Goal: Task Accomplishment & Management: Complete application form

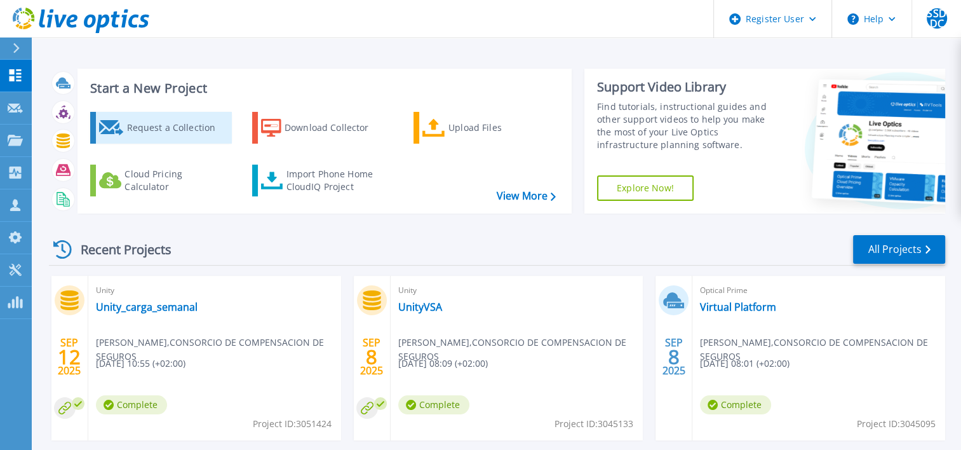
click at [155, 125] on div "Request a Collection" at bounding box center [177, 127] width 102 height 25
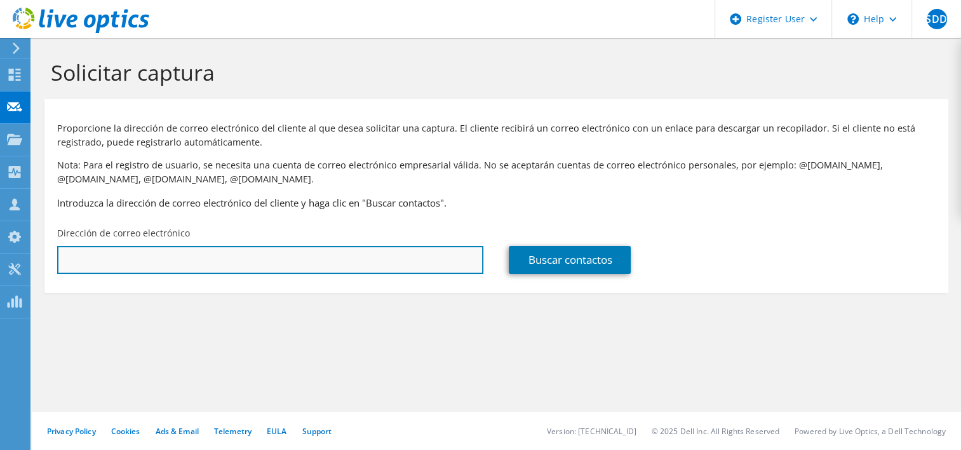
click at [358, 252] on input "text" at bounding box center [270, 260] width 426 height 28
paste input "anab.sanchez@bde.es"
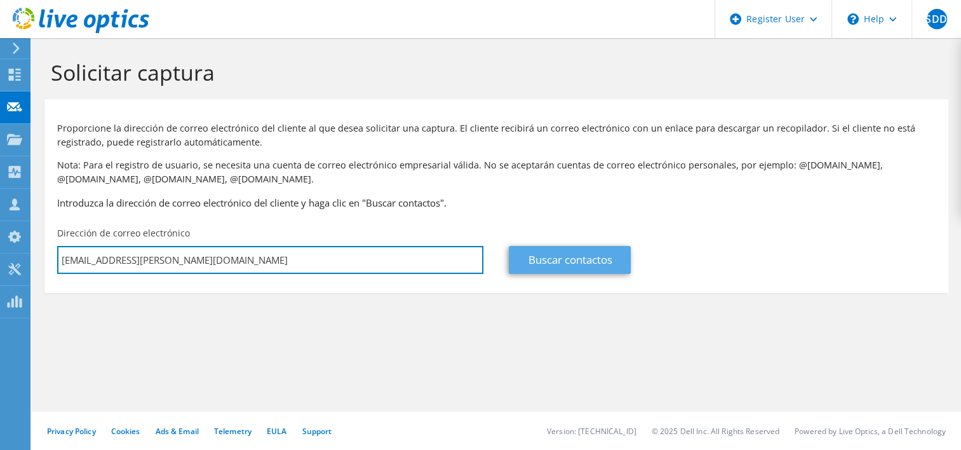
type input "anab.sanchez@bde.es"
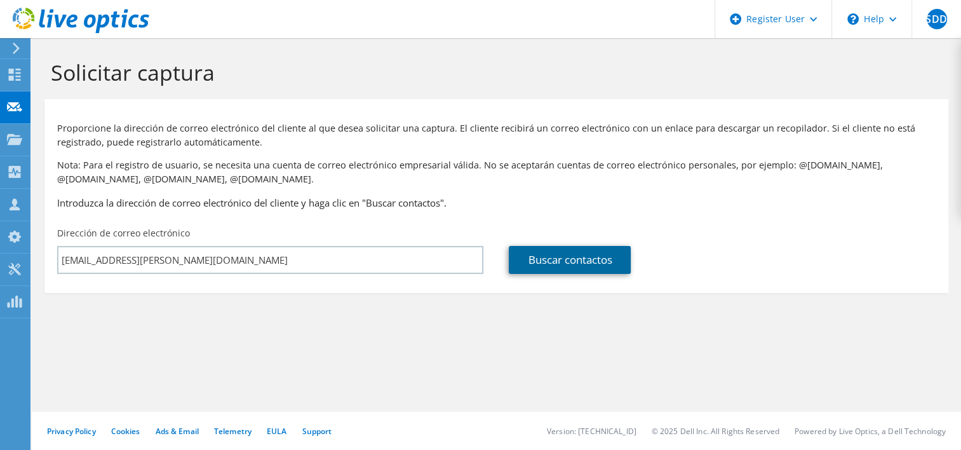
click at [559, 258] on link "Buscar contactos" at bounding box center [570, 260] width 122 height 28
type input "BANCO DE ESPANA"
type input "Ana"
type input "Sanchez"
type input "[GEOGRAPHIC_DATA]"
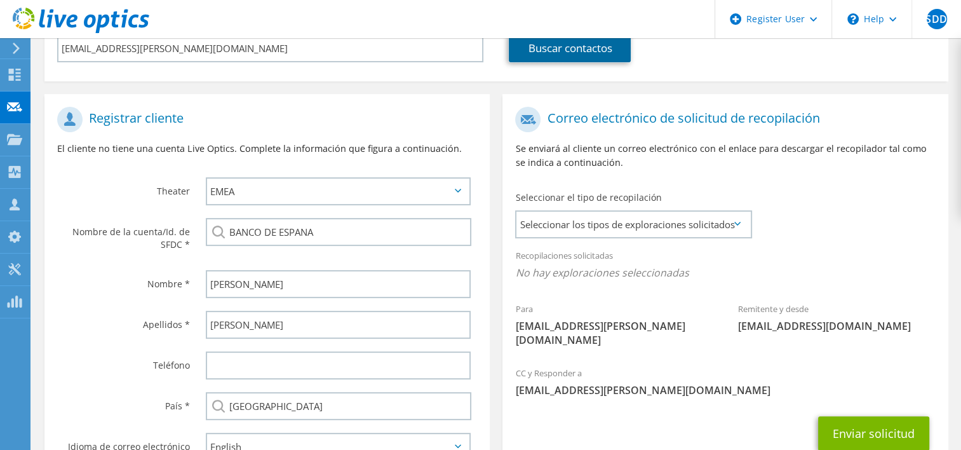
scroll to position [191, 0]
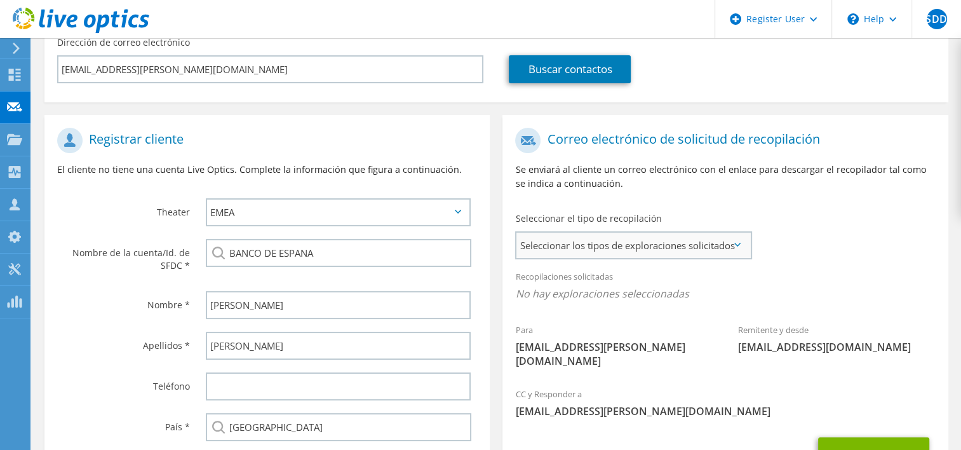
click at [643, 241] on span "Seleccionar los tipos de exploraciones solicitados" at bounding box center [634, 245] width 234 height 25
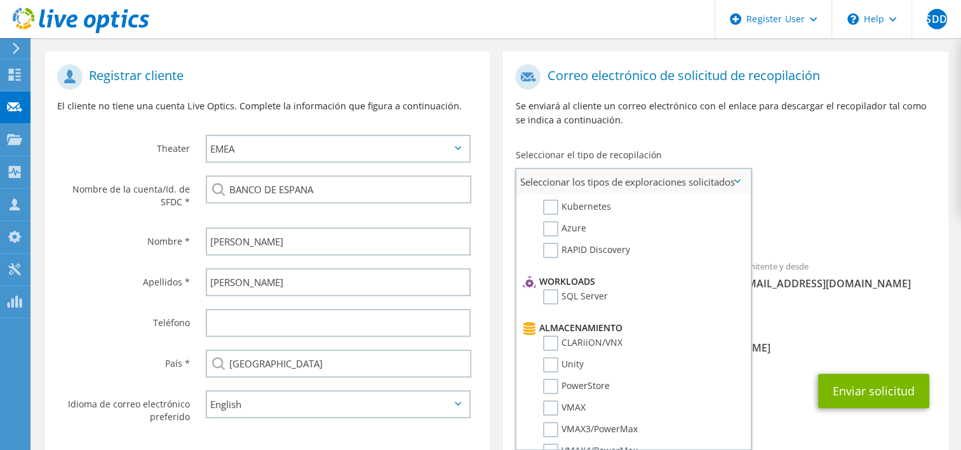
scroll to position [127, 0]
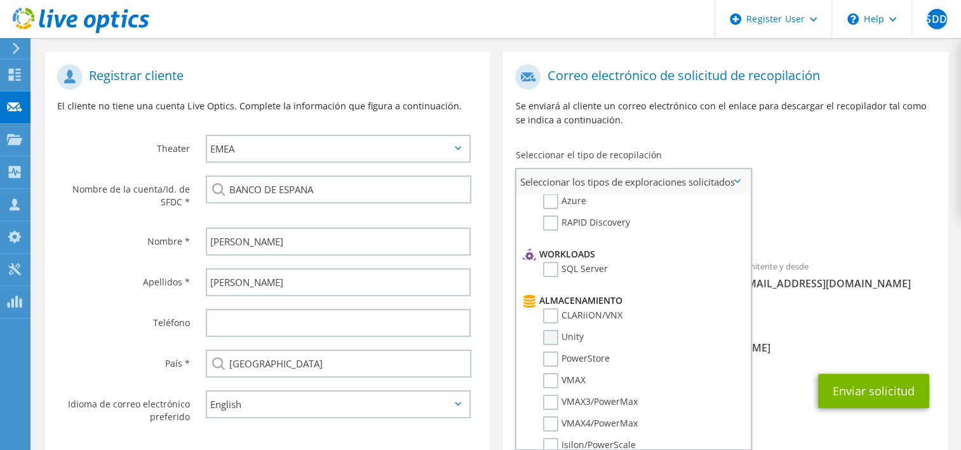
click at [550, 330] on label "Unity" at bounding box center [563, 337] width 41 height 15
click at [0, 0] on input "Unity" at bounding box center [0, 0] width 0 height 0
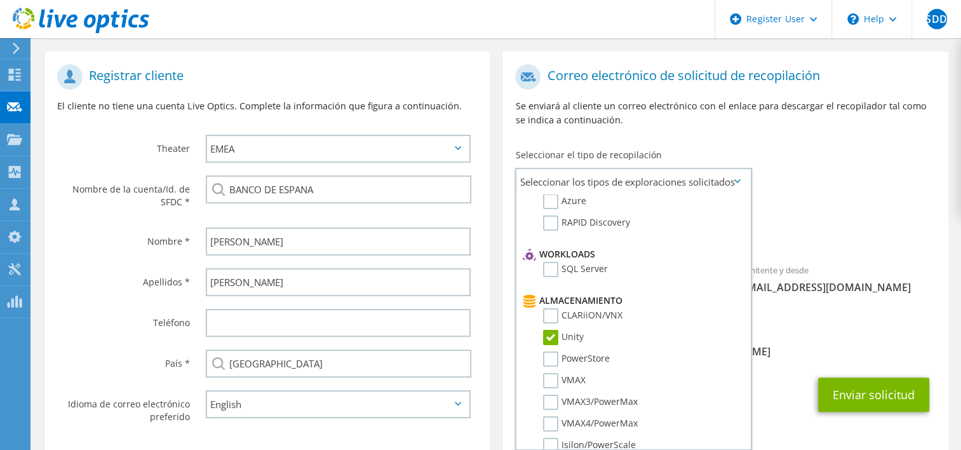
click at [833, 220] on div "Recopilaciones solicitadas No hay exploraciones seleccionadas Unity" at bounding box center [725, 224] width 445 height 51
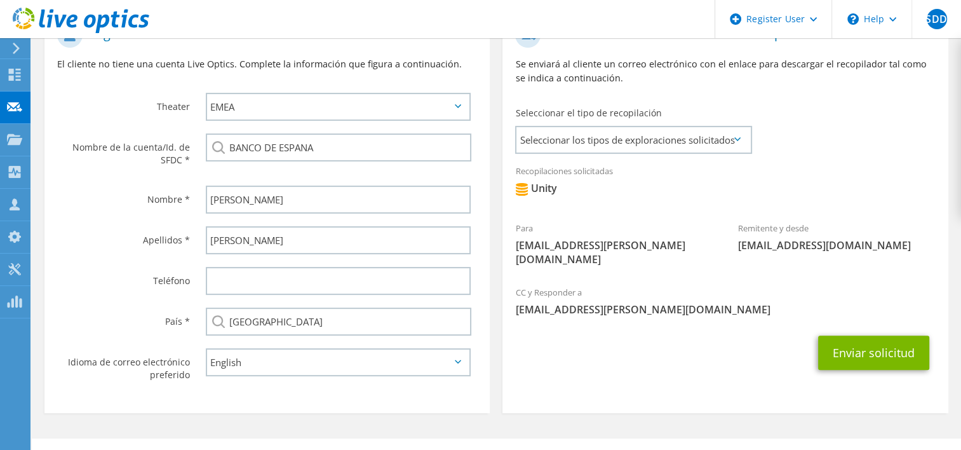
scroll to position [318, 0]
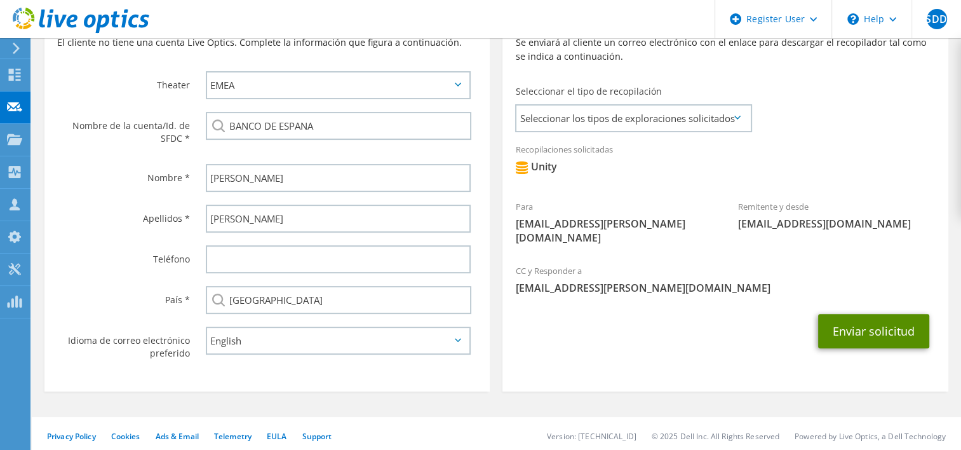
click at [907, 325] on button "Enviar solicitud" at bounding box center [873, 331] width 111 height 34
